Goal: Check status: Check status

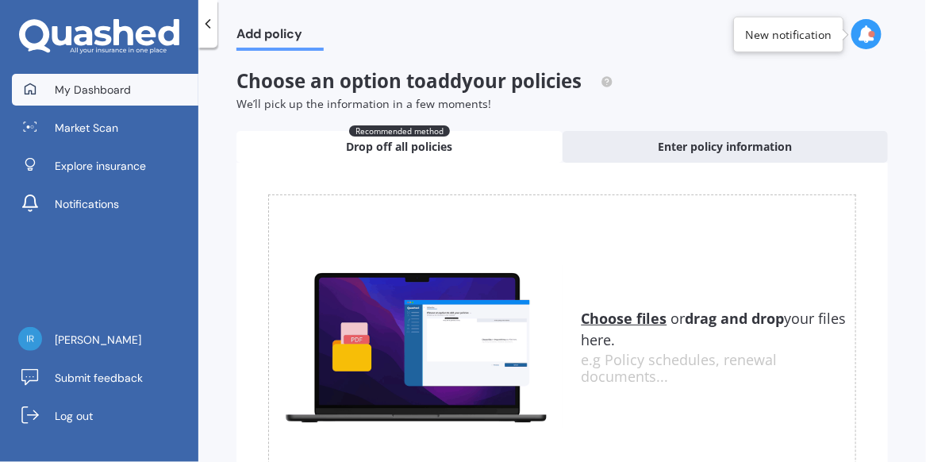
click at [108, 94] on span "My Dashboard" at bounding box center [93, 90] width 76 height 16
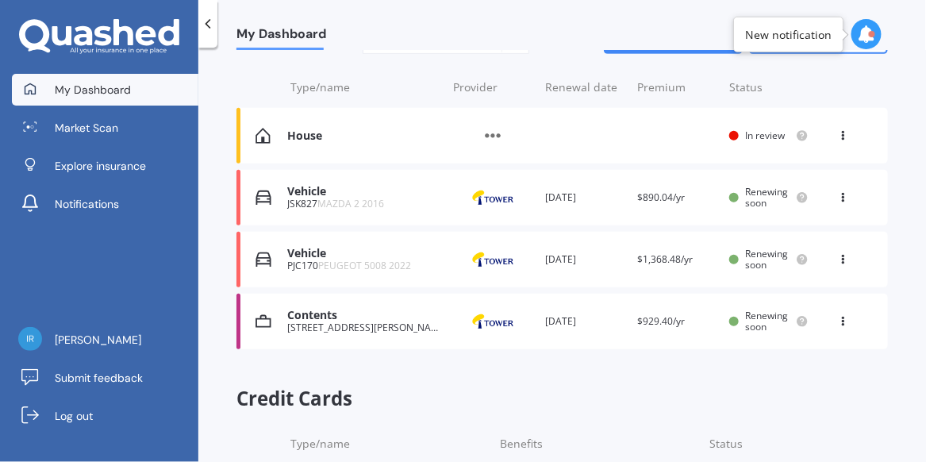
scroll to position [224, 0]
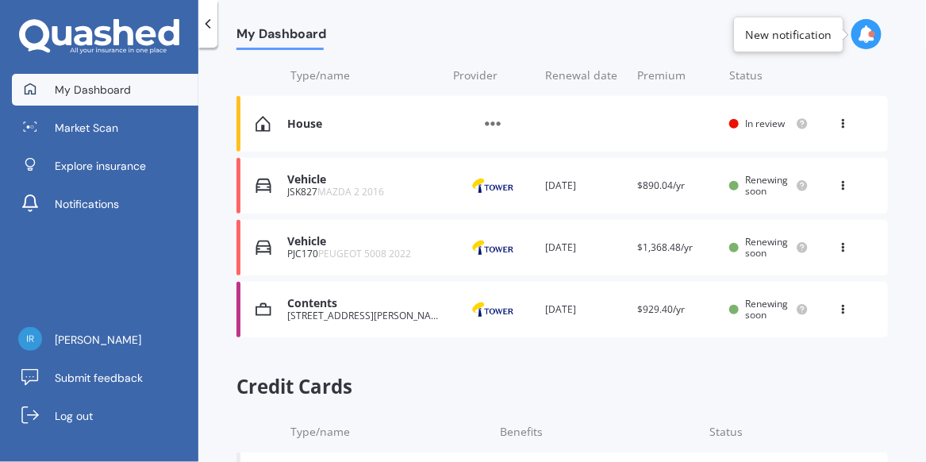
click at [491, 186] on img at bounding box center [492, 186] width 79 height 30
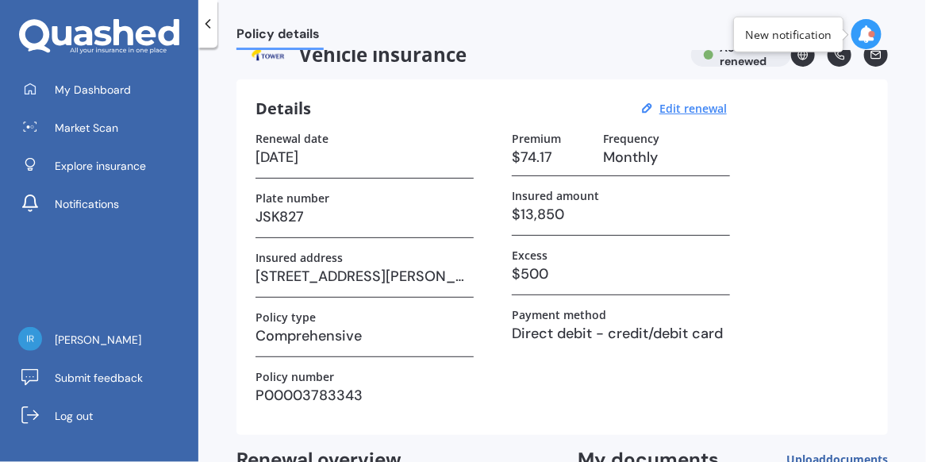
scroll to position [21, 0]
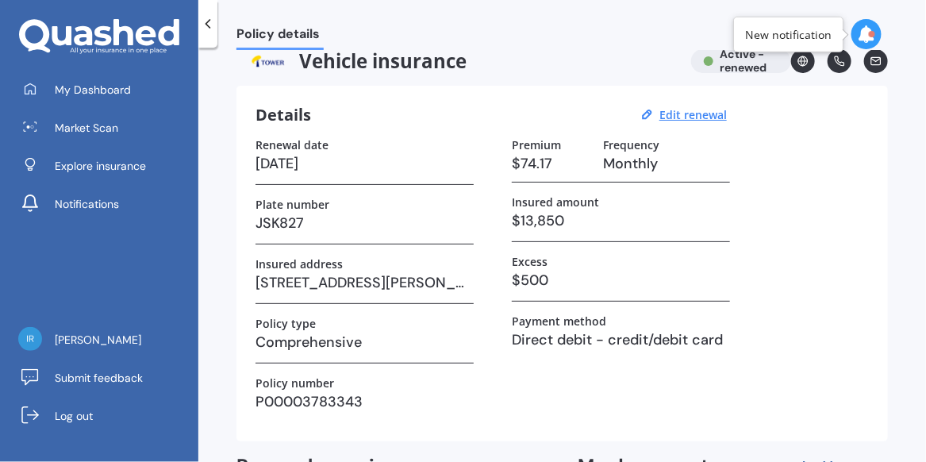
drag, startPoint x: 916, startPoint y: 123, endPoint x: 912, endPoint y: 108, distance: 15.6
click at [912, 108] on div "Policy details Vehicle insurance Active - renewed Details Edit renewal Renewal …" at bounding box center [561, 258] width 727 height 414
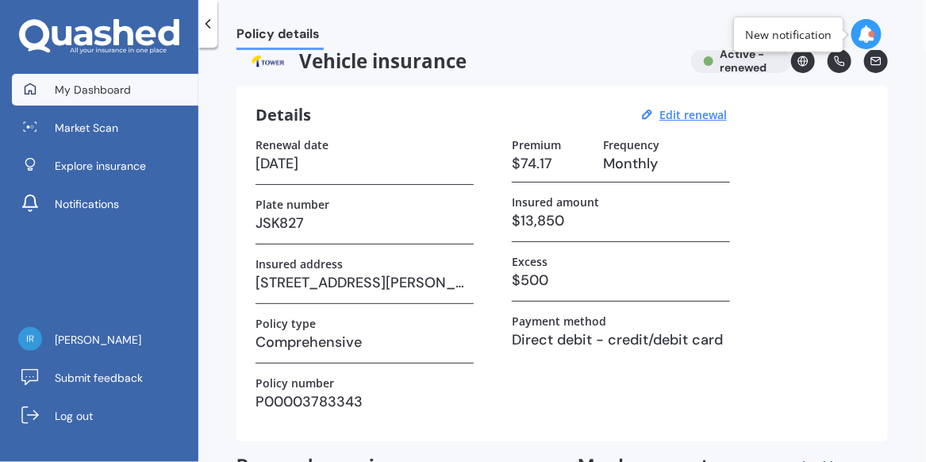
click at [105, 90] on span "My Dashboard" at bounding box center [93, 90] width 76 height 16
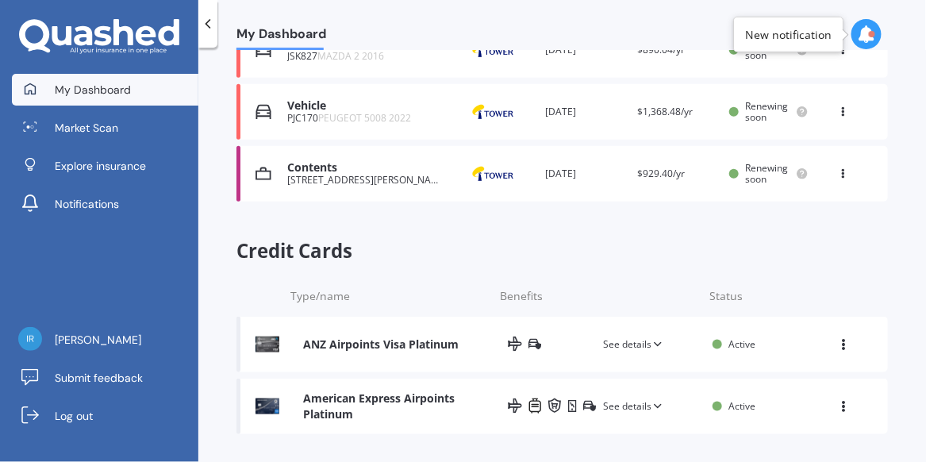
scroll to position [366, 0]
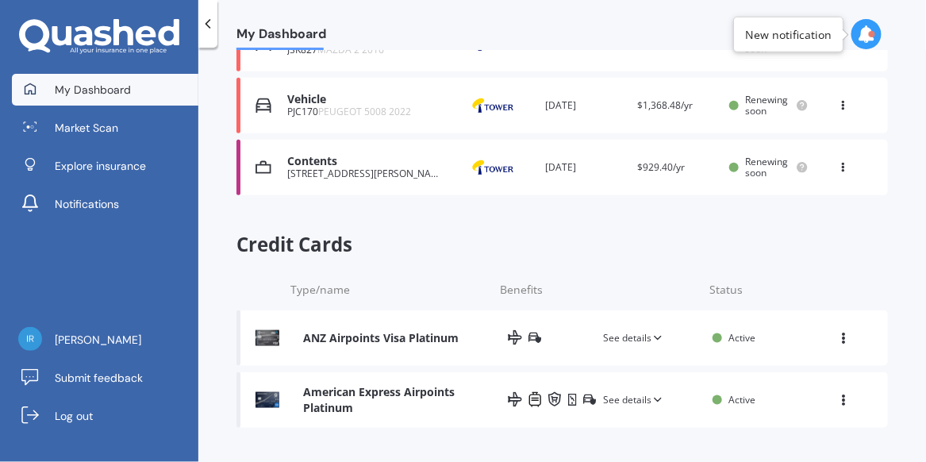
click at [639, 397] on span "See details" at bounding box center [633, 400] width 61 height 16
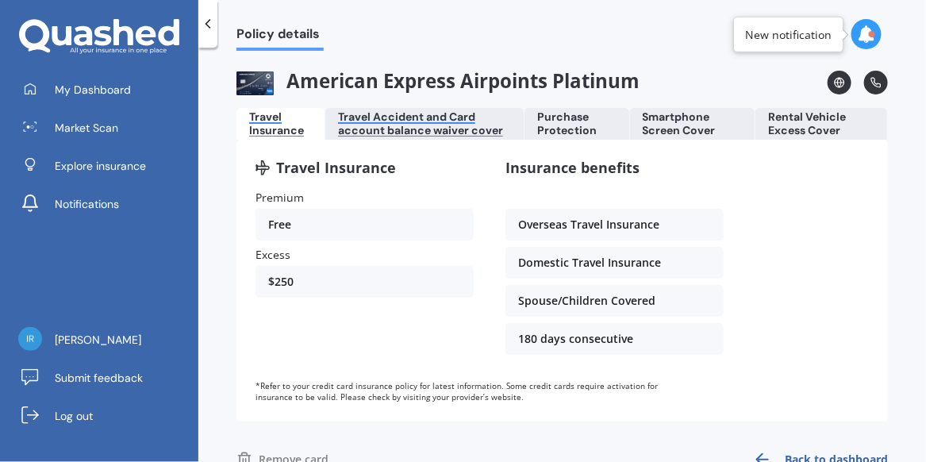
click at [434, 127] on div "Travel Accident and Card account balance waiver cover" at bounding box center [424, 123] width 173 height 27
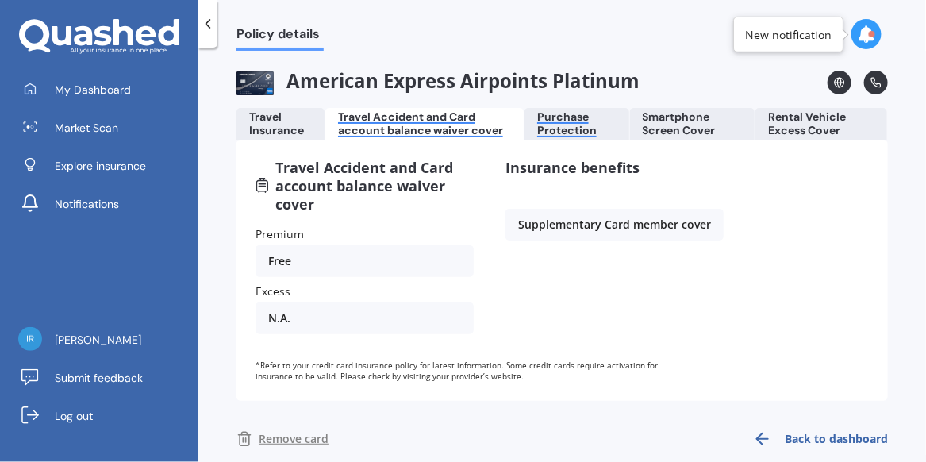
click at [584, 124] on div "Purchase Protection" at bounding box center [576, 123] width 79 height 27
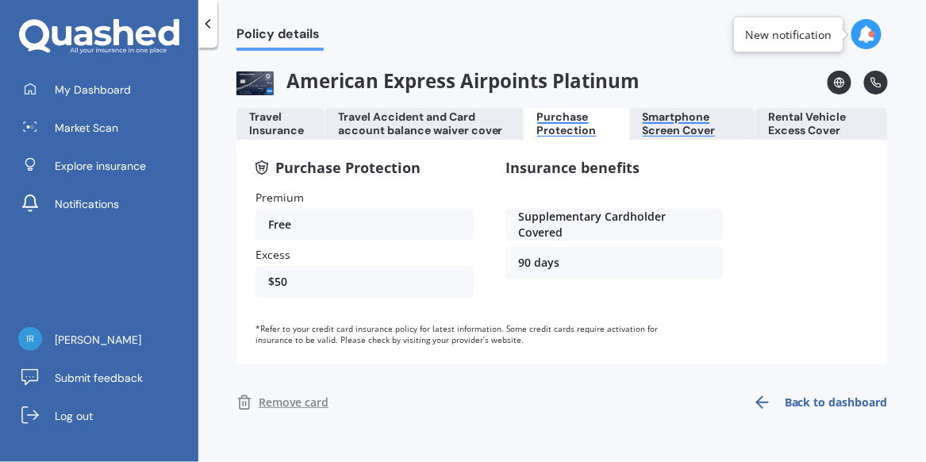
click at [680, 132] on div "Smartphone Screen Cover" at bounding box center [693, 123] width 100 height 27
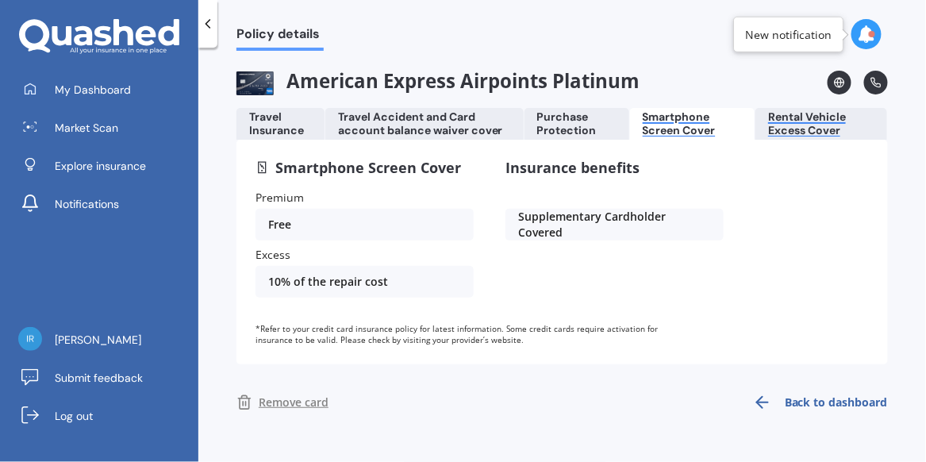
click at [811, 125] on div "Rental Vehicle Excess Cover" at bounding box center [821, 123] width 106 height 27
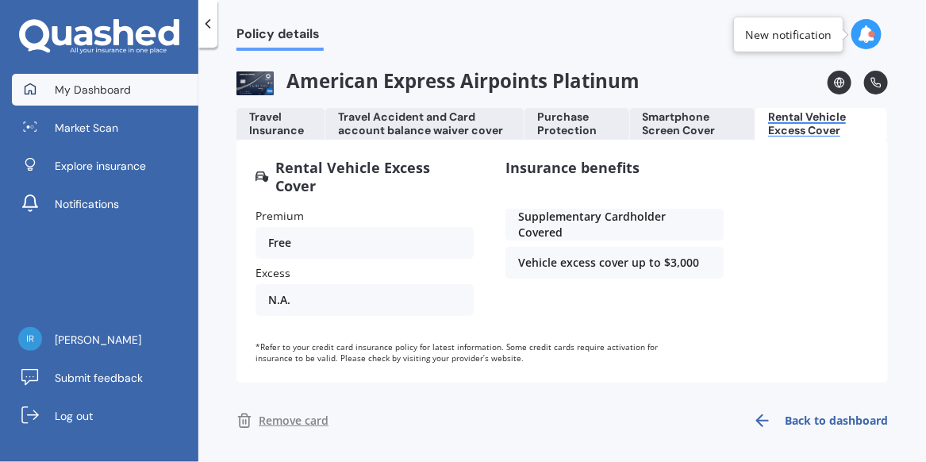
click at [108, 85] on span "My Dashboard" at bounding box center [93, 90] width 76 height 16
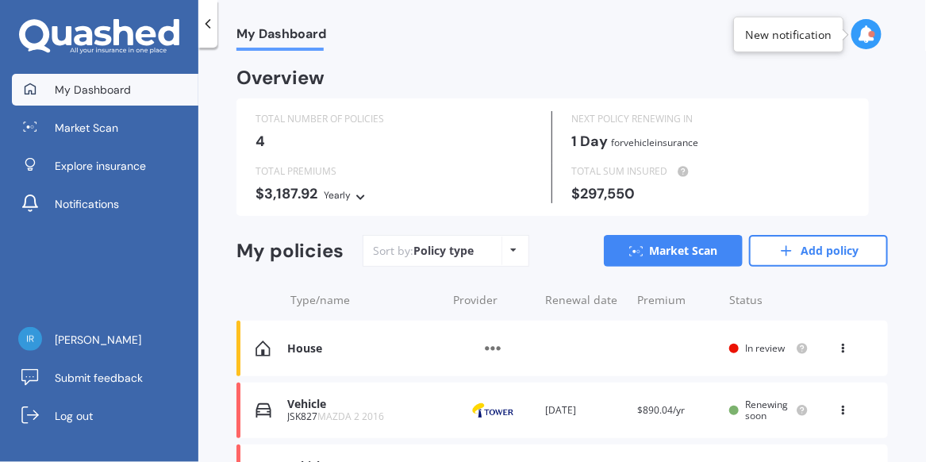
click at [838, 349] on icon at bounding box center [843, 345] width 11 height 10
click at [576, 331] on div "House Provider Renewal date Premium You are paying Status In review View option…" at bounding box center [561, 348] width 651 height 56
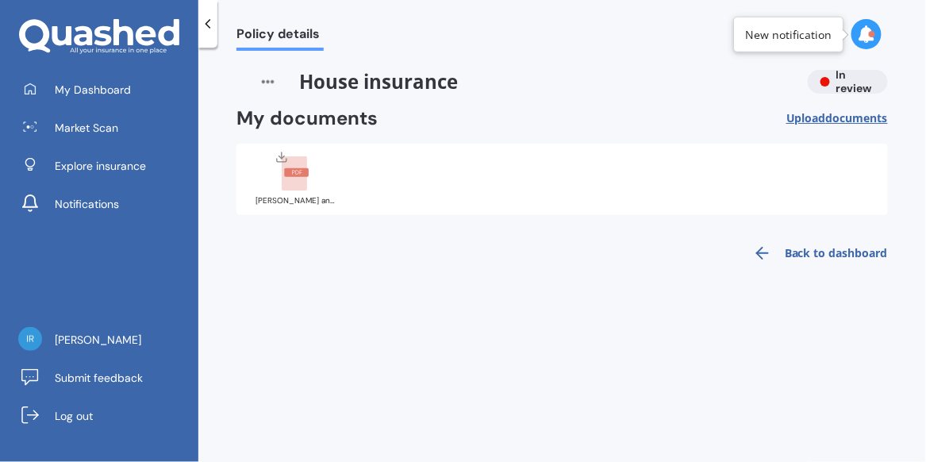
click at [295, 178] on rect at bounding box center [294, 173] width 25 height 35
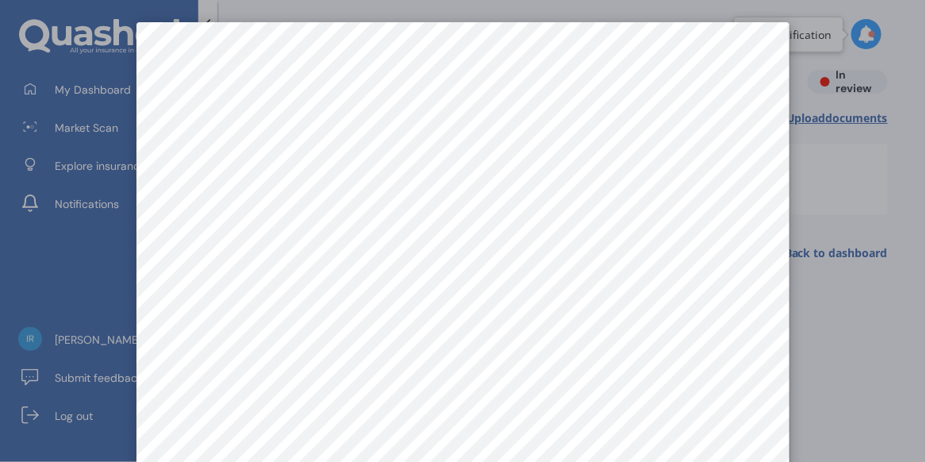
click at [830, 240] on div at bounding box center [463, 231] width 926 height 462
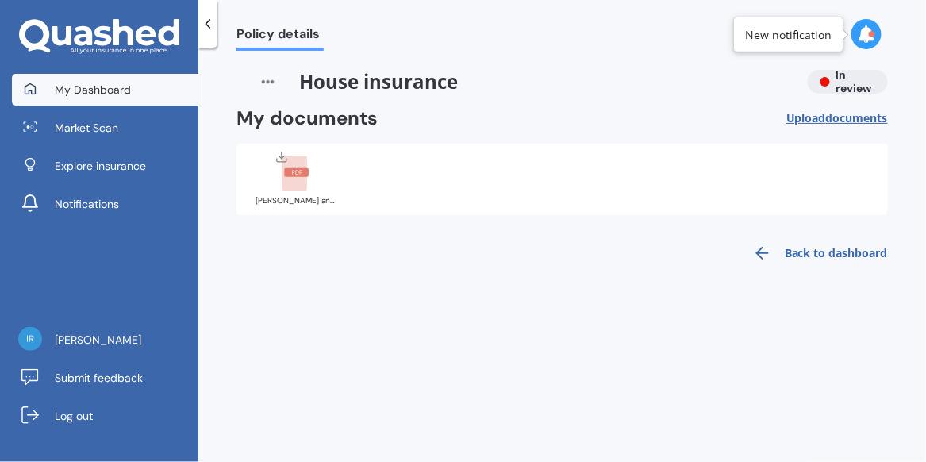
click at [117, 82] on span "My Dashboard" at bounding box center [93, 90] width 76 height 16
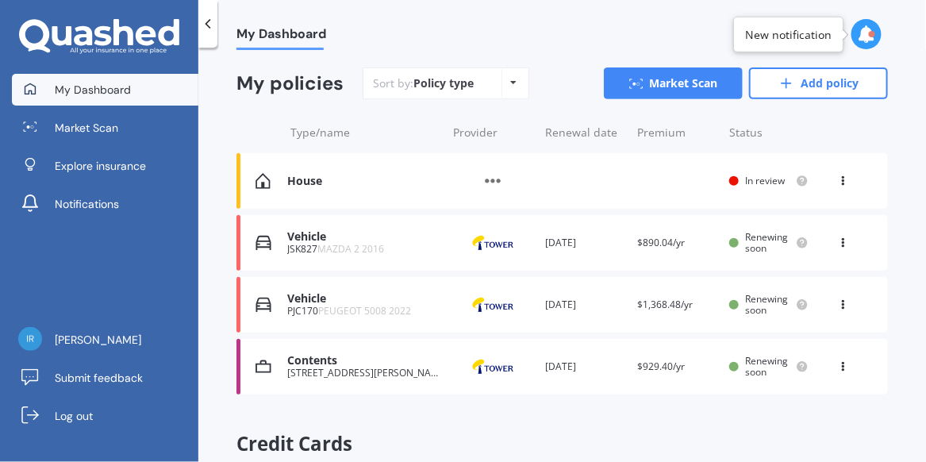
scroll to position [171, 0]
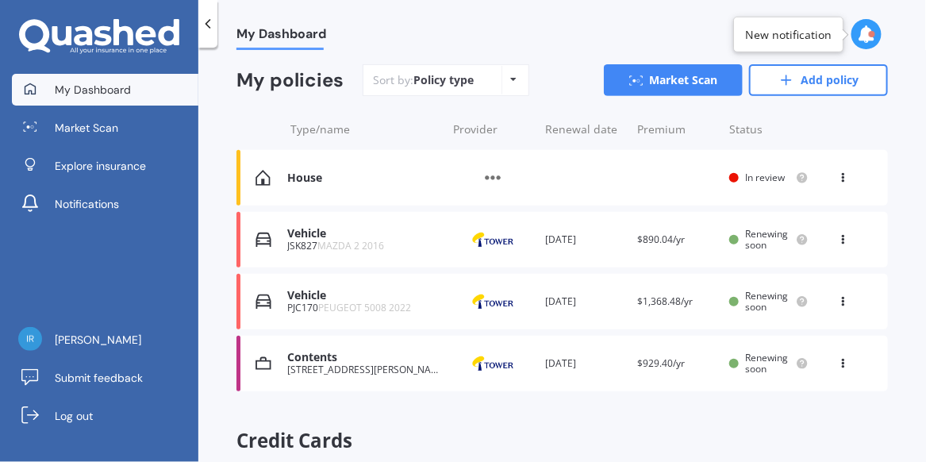
click at [756, 175] on span "In review" at bounding box center [765, 177] width 40 height 13
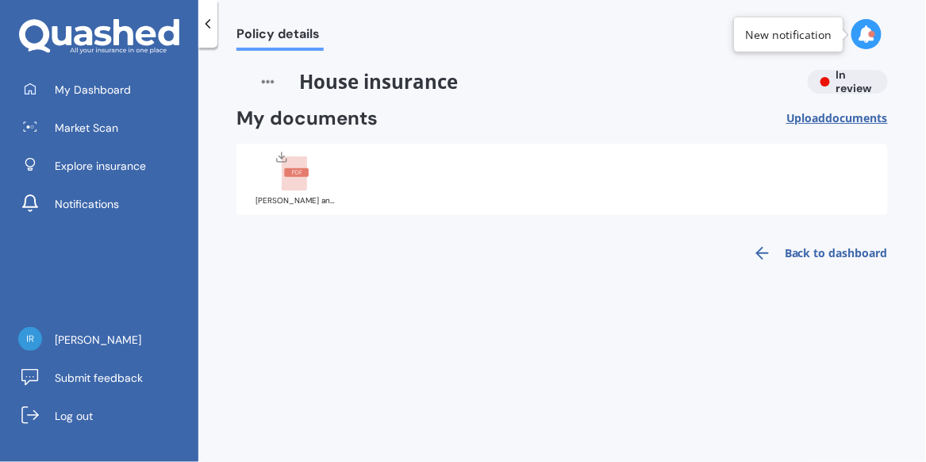
click at [267, 79] on img at bounding box center [267, 82] width 63 height 24
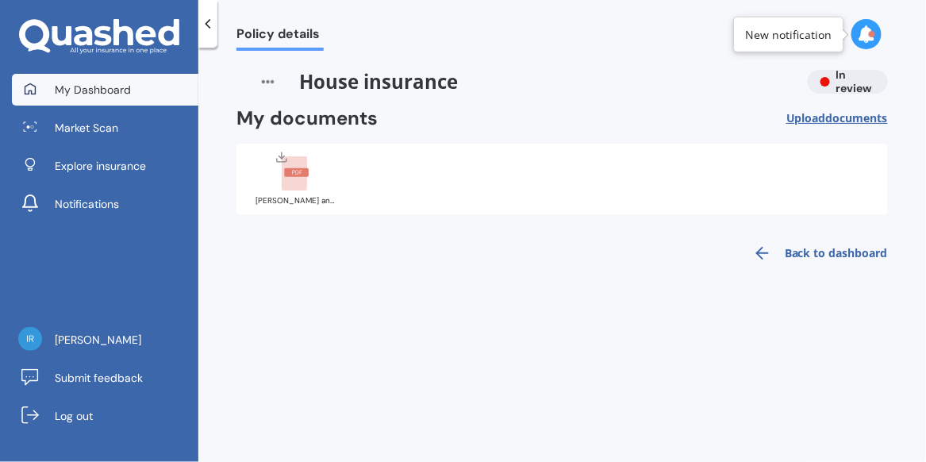
click at [121, 87] on span "My Dashboard" at bounding box center [93, 90] width 76 height 16
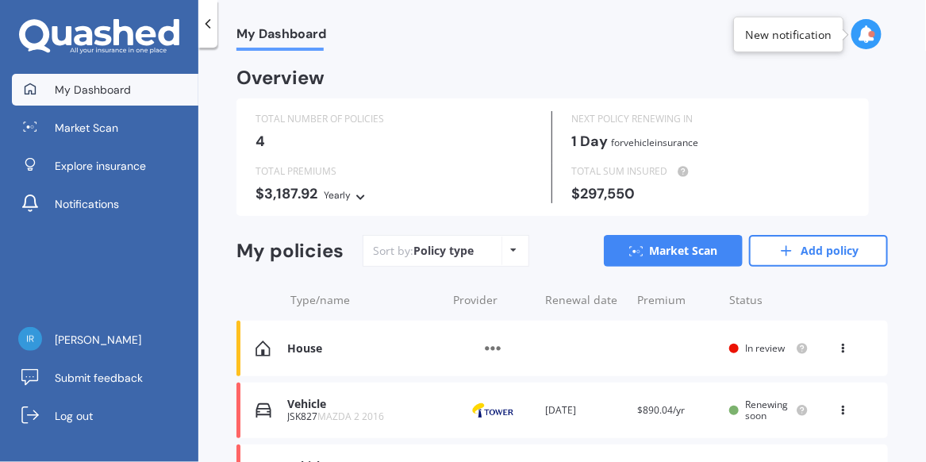
click at [511, 251] on icon at bounding box center [514, 250] width 6 height 10
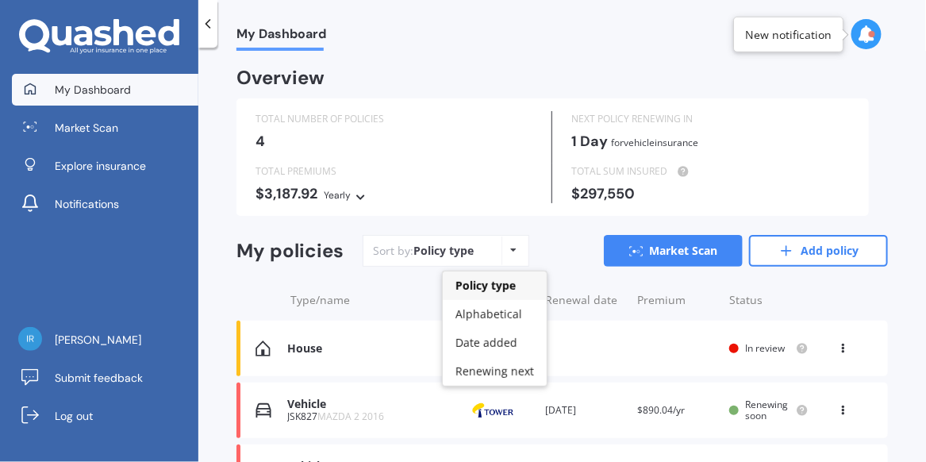
click at [511, 251] on icon at bounding box center [514, 250] width 6 height 10
